Goal: Task Accomplishment & Management: Manage account settings

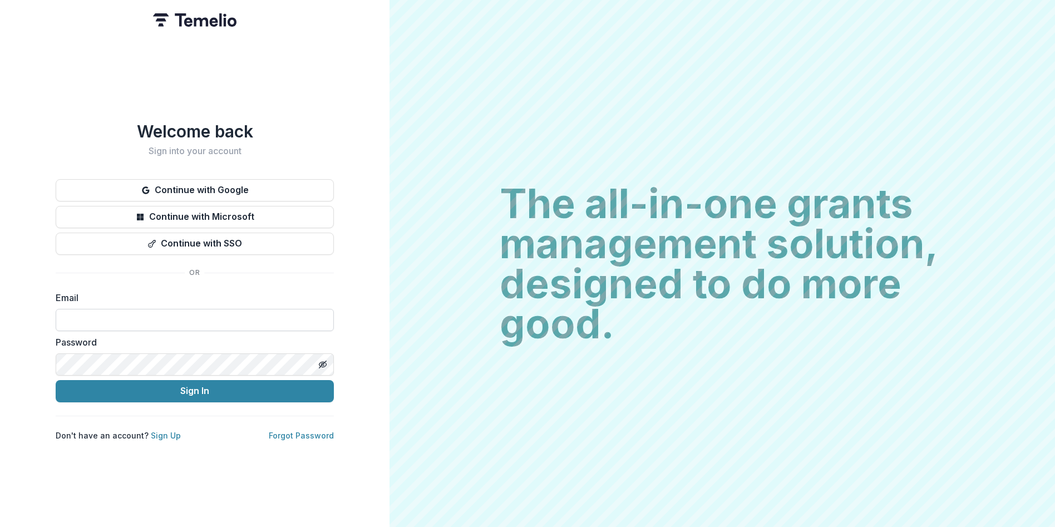
click at [205, 312] on input at bounding box center [195, 320] width 278 height 22
paste input "**********"
type input "**********"
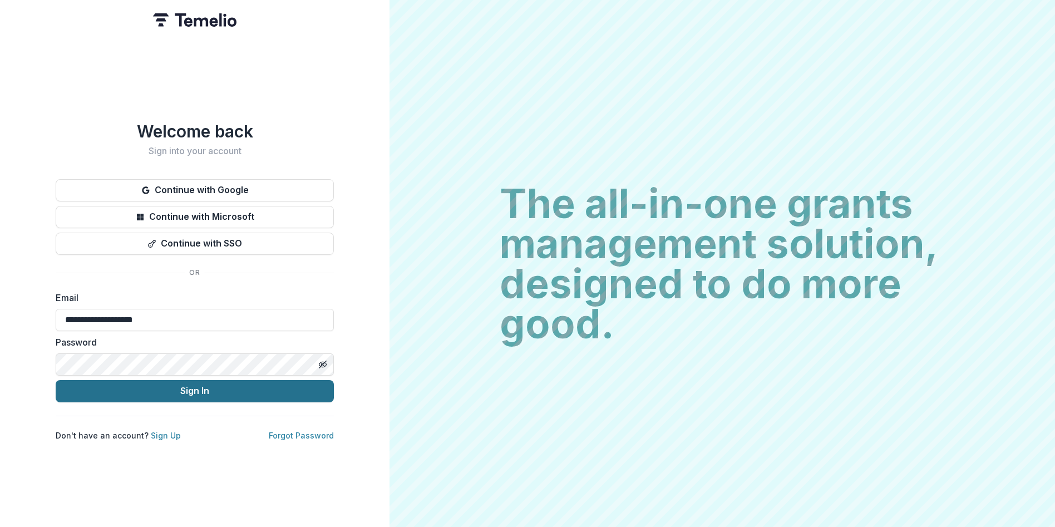
click at [200, 384] on button "Sign In" at bounding box center [195, 391] width 278 height 22
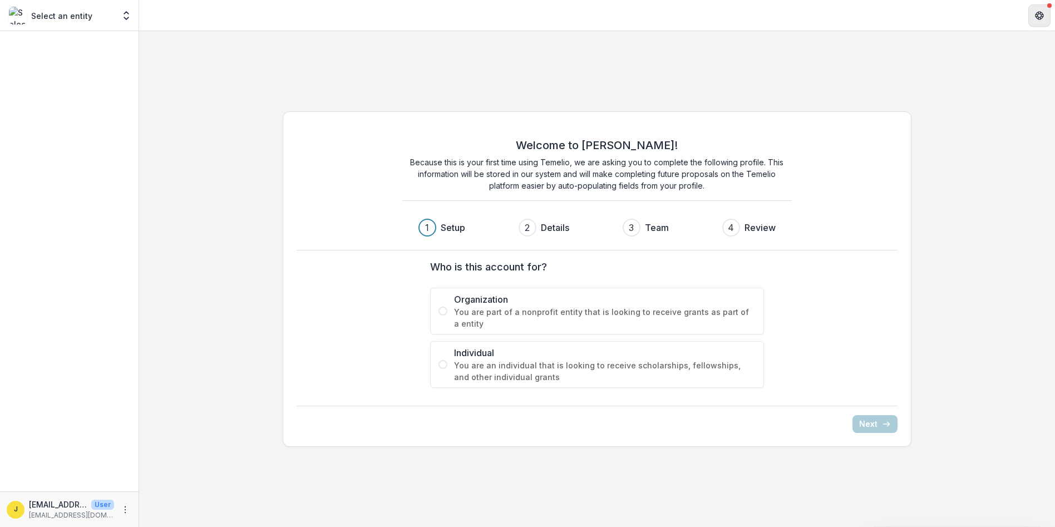
click at [1039, 14] on icon "Get Help" at bounding box center [1039, 15] width 9 height 9
click at [615, 314] on span "You are part of a nonprofit entity that is looking to receive grants as part of…" at bounding box center [605, 317] width 302 height 23
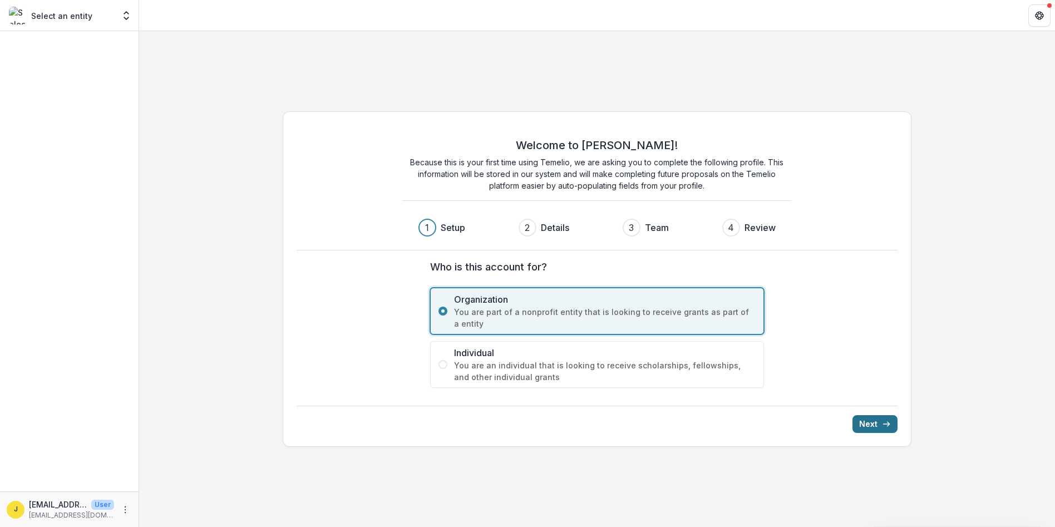
click at [882, 420] on icon "submit" at bounding box center [886, 424] width 9 height 9
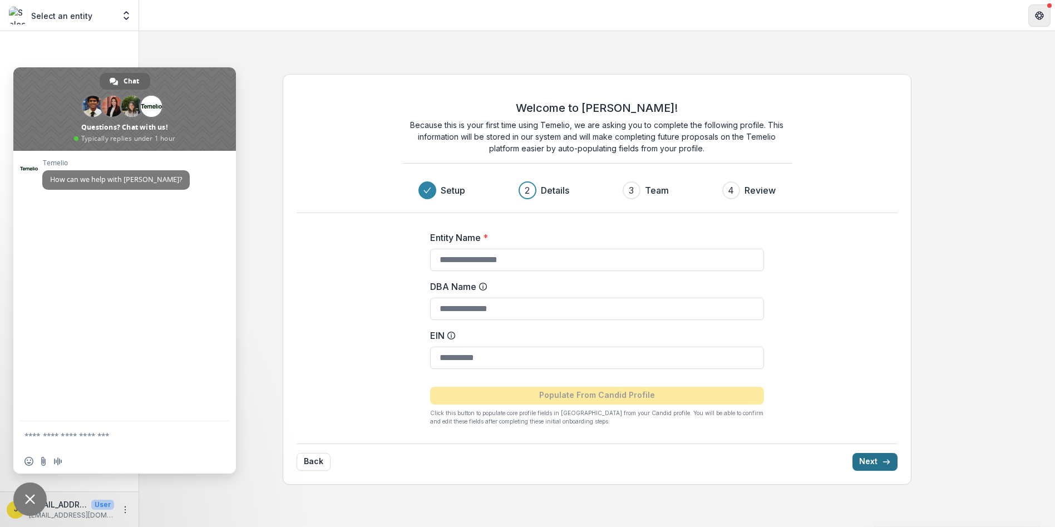
click at [1039, 18] on icon "Get Help" at bounding box center [1039, 18] width 3 height 2
click at [226, 36] on div "Welcome to Temelio! Because this is your first time using Temelio, we are askin…" at bounding box center [597, 279] width 916 height 496
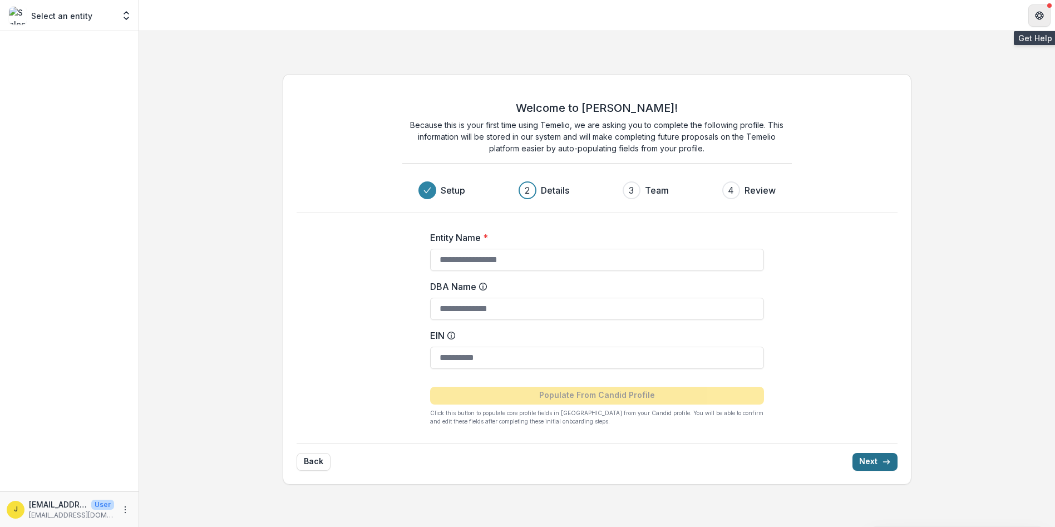
click at [1046, 18] on button "Get Help" at bounding box center [1039, 15] width 22 height 22
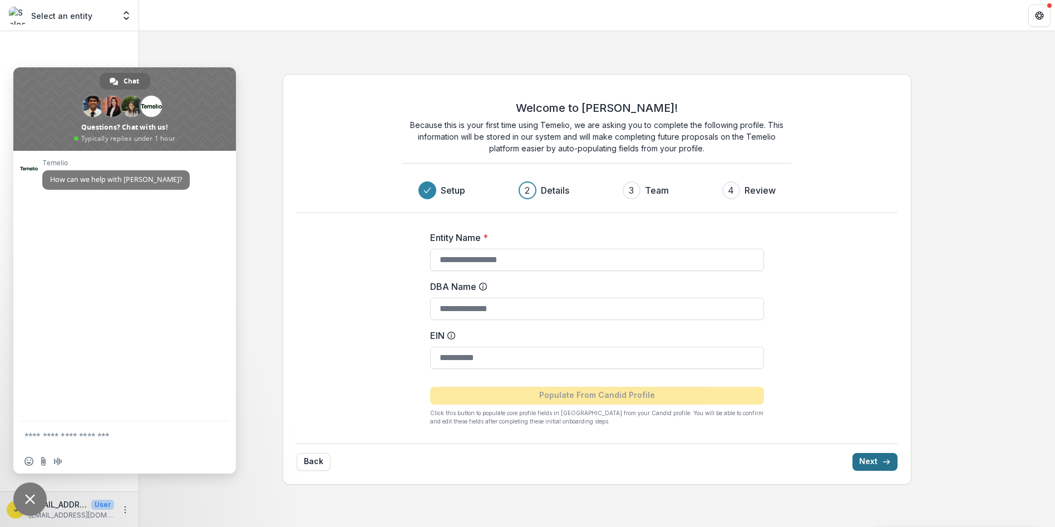
click at [24, 497] on span "Close chat" at bounding box center [29, 498] width 33 height 33
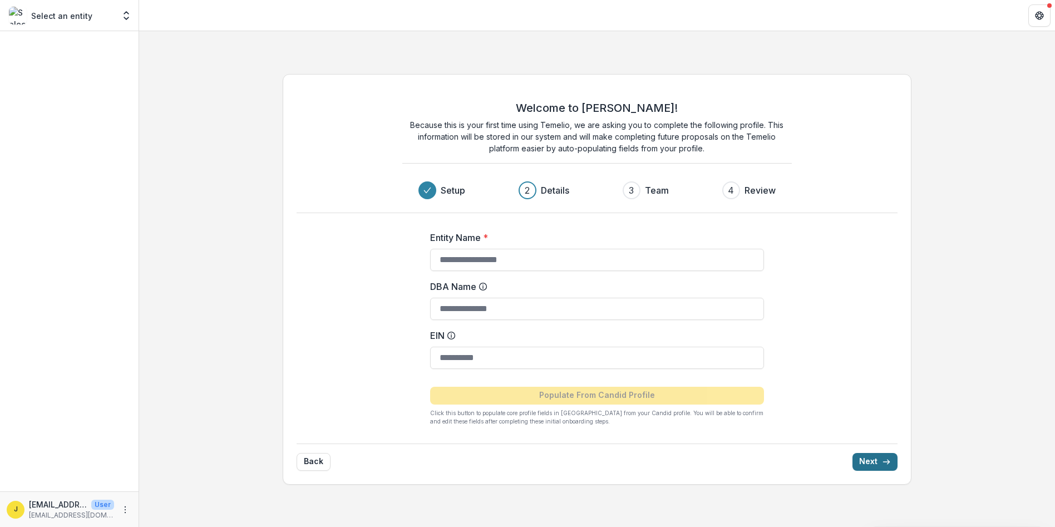
click at [49, 508] on p "jdominguez@litlv.org" at bounding box center [58, 505] width 58 height 12
click at [125, 507] on icon "More" at bounding box center [125, 509] width 9 height 9
click at [170, 504] on button "Logout" at bounding box center [198, 504] width 119 height 18
